Goal: Information Seeking & Learning: Learn about a topic

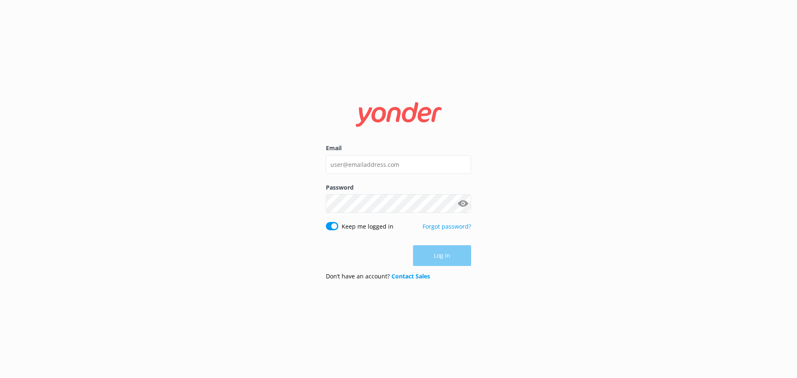
click at [373, 155] on div "Email" at bounding box center [398, 163] width 145 height 39
click at [373, 161] on input "Email" at bounding box center [398, 164] width 145 height 19
type input "[PERSON_NAME][EMAIL_ADDRESS][DOMAIN_NAME]"
click at [358, 211] on div "Password Show password" at bounding box center [398, 202] width 145 height 39
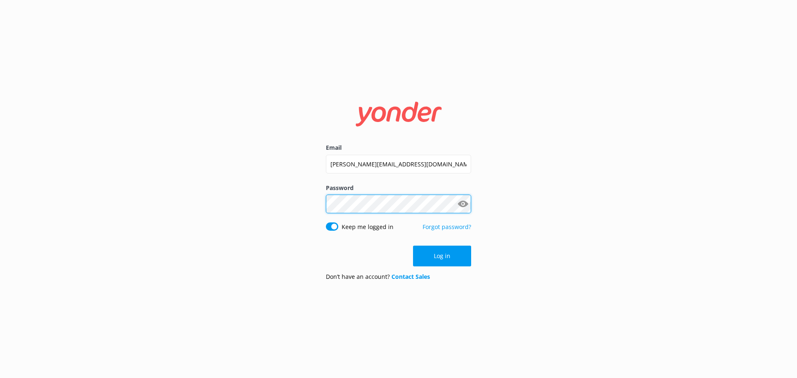
click button "Log in" at bounding box center [442, 256] width 58 height 21
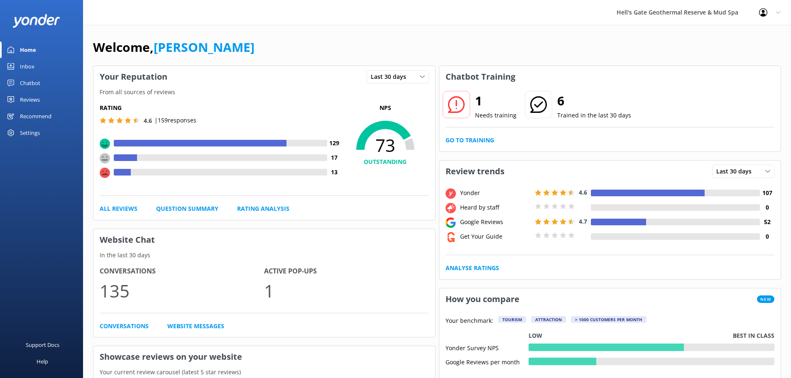
click at [28, 86] on div "Chatbot" at bounding box center [30, 83] width 20 height 17
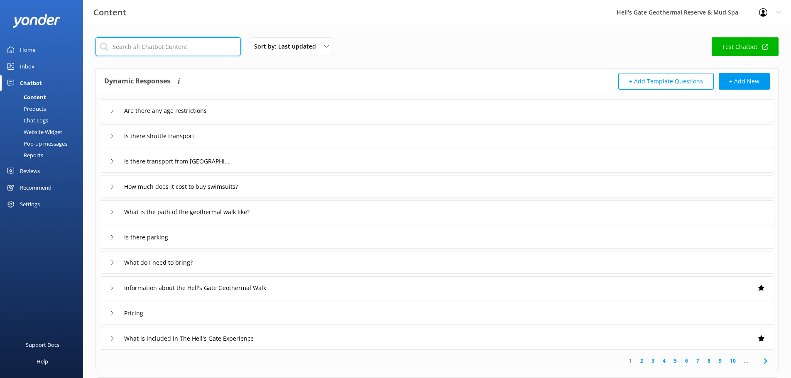
click at [130, 49] on input "text" at bounding box center [168, 46] width 145 height 19
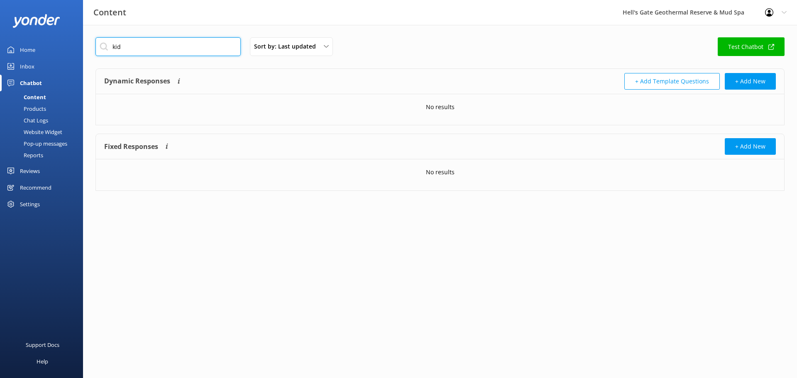
drag, startPoint x: 142, startPoint y: 47, endPoint x: 3, endPoint y: 44, distance: 139.1
click at [5, 44] on div "Content Hell's Gate Geothermal Reserve & Mud Spa Profile Settings Logout Home I…" at bounding box center [398, 120] width 797 height 191
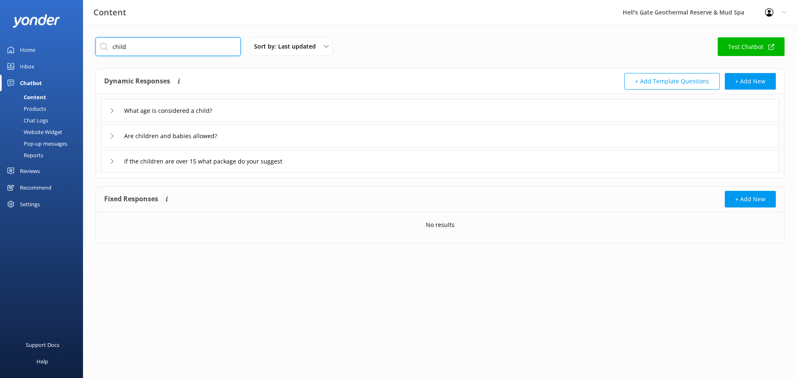
type input "child"
click at [249, 133] on div "Are children and babies allowed?" at bounding box center [440, 136] width 679 height 23
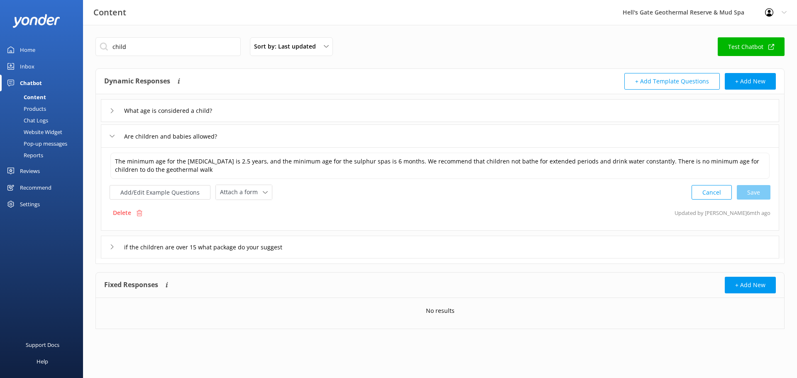
click at [249, 133] on div "Are children and babies allowed?" at bounding box center [440, 136] width 679 height 23
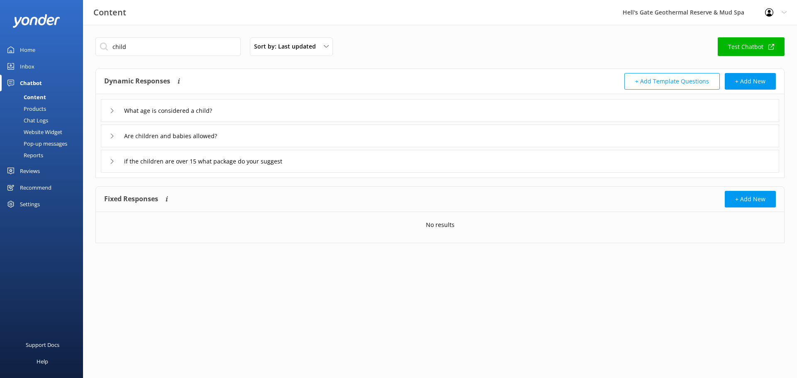
click at [337, 168] on div "if the children are over 15 what package do your suggest" at bounding box center [440, 161] width 679 height 23
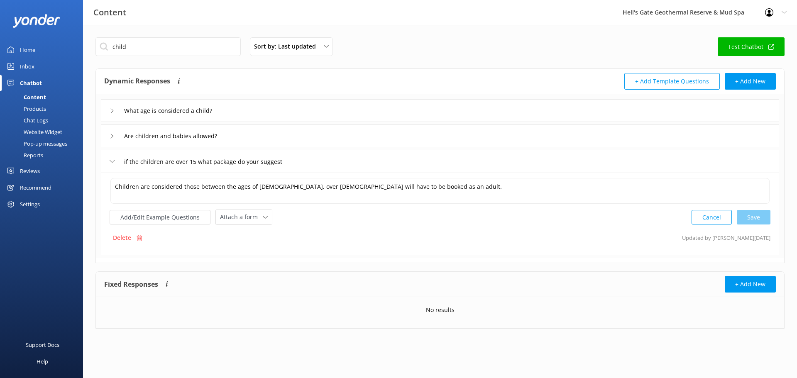
click at [337, 168] on div "if the children are over 15 what package do your suggest" at bounding box center [440, 161] width 679 height 23
